Goal: Share content

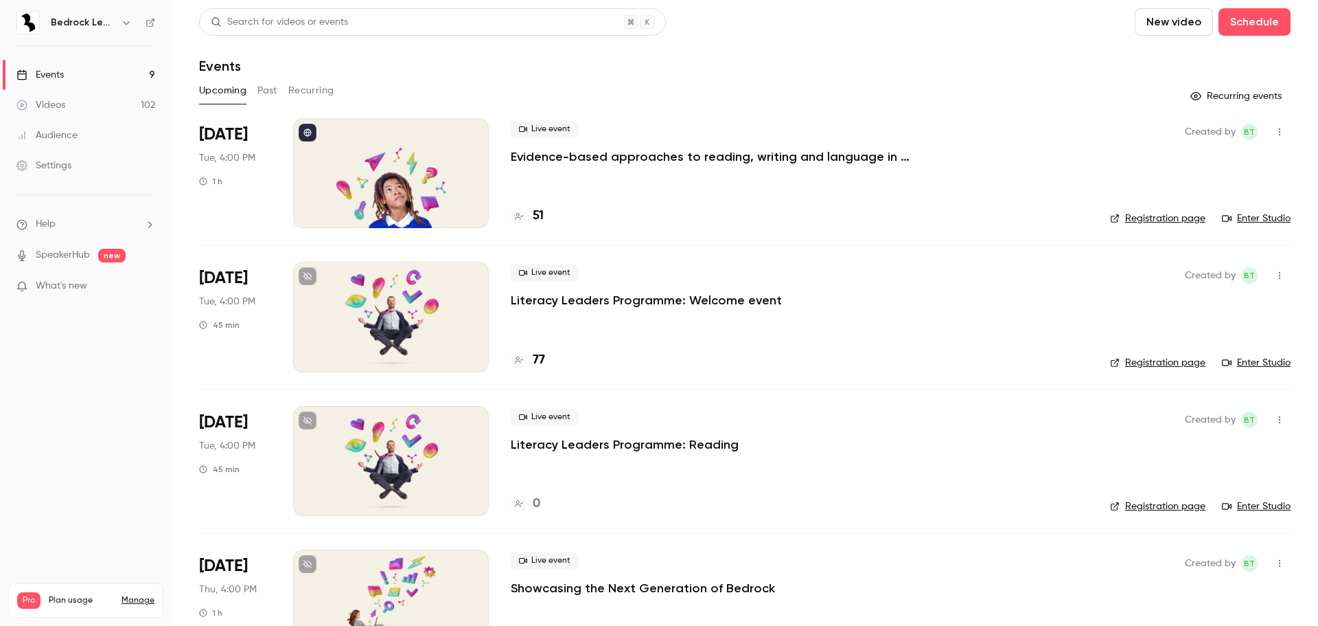
click at [422, 322] on div at bounding box center [391, 317] width 196 height 110
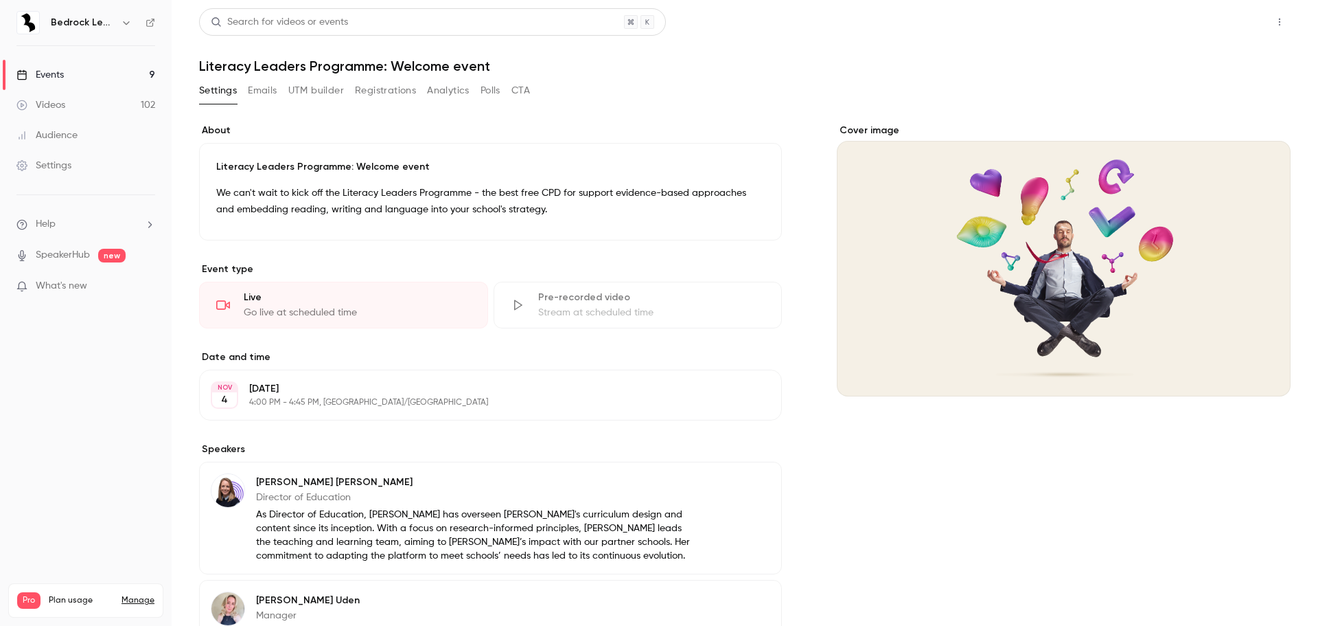
click at [1221, 17] on button "Share" at bounding box center [1231, 21] width 54 height 27
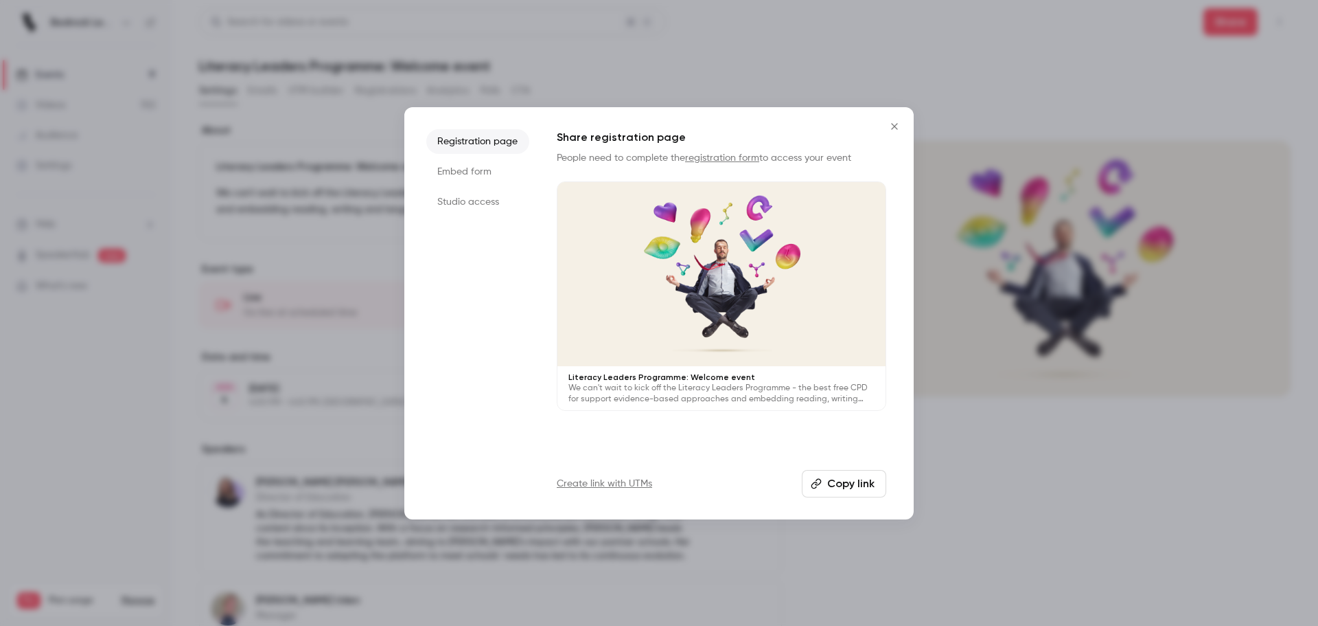
click at [843, 486] on button "Copy link" at bounding box center [844, 483] width 84 height 27
click at [893, 118] on button "Close" at bounding box center [894, 126] width 27 height 27
